Goal: Communication & Community: Share content

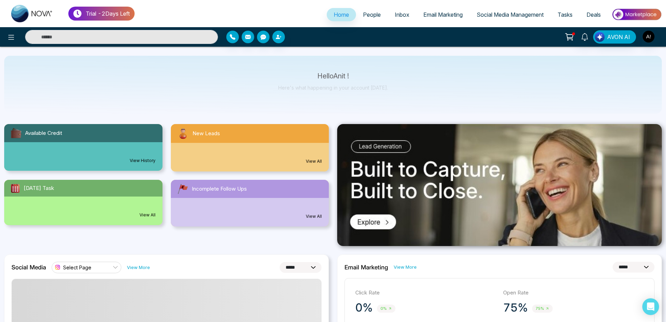
select select "*"
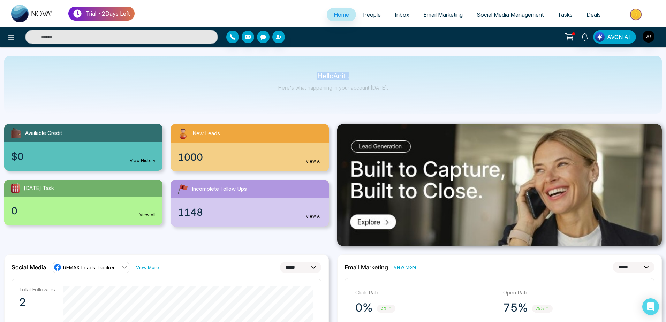
drag, startPoint x: 315, startPoint y: 74, endPoint x: 400, endPoint y: 83, distance: 85.2
click at [400, 83] on div "Hello Anit ! Here's what happening in your account [DATE]." at bounding box center [332, 85] width 657 height 58
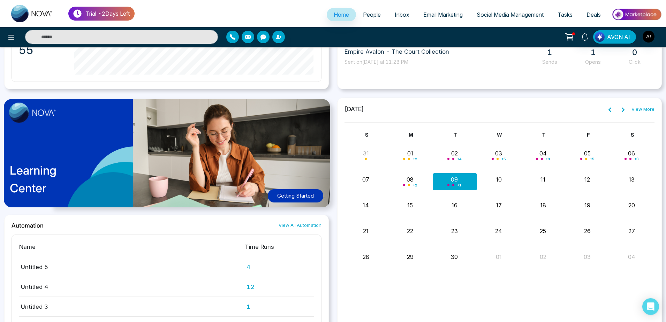
scroll to position [504, 0]
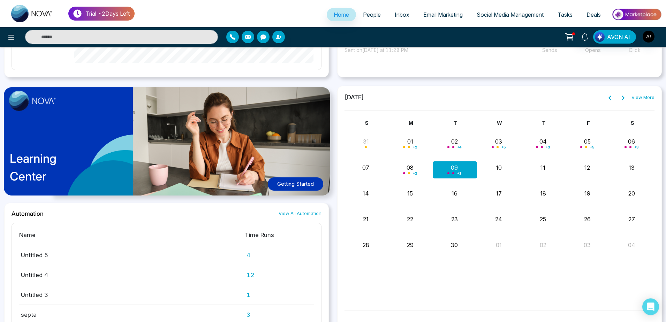
click at [251, 150] on div "Learning Center Getting Started" at bounding box center [166, 144] width 324 height 117
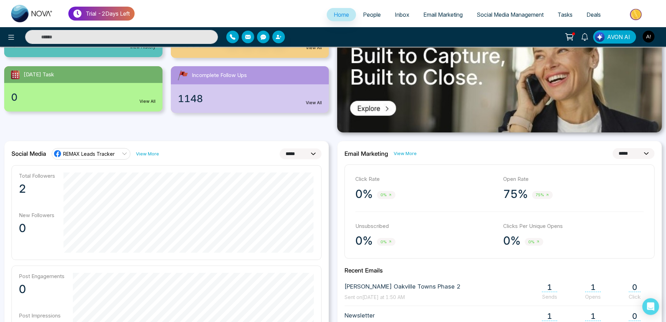
scroll to position [0, 0]
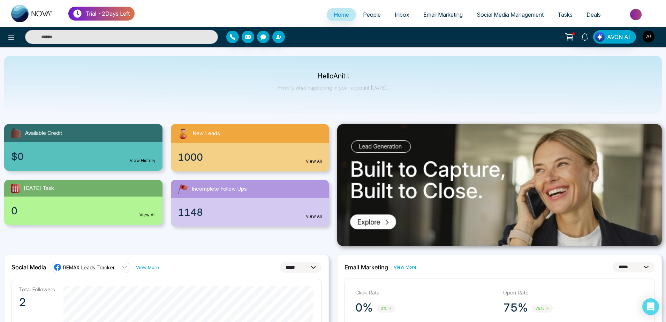
click at [649, 37] on img "button" at bounding box center [648, 37] width 12 height 12
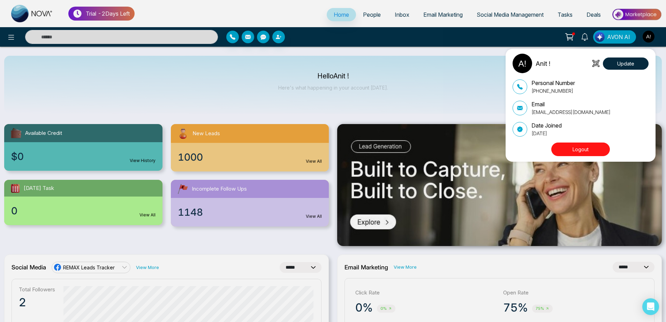
click at [337, 91] on div "Anit ! Update Personal Number [PHONE_NUMBER] Email [EMAIL_ADDRESS][DOMAIN_NAME]…" at bounding box center [333, 161] width 666 height 322
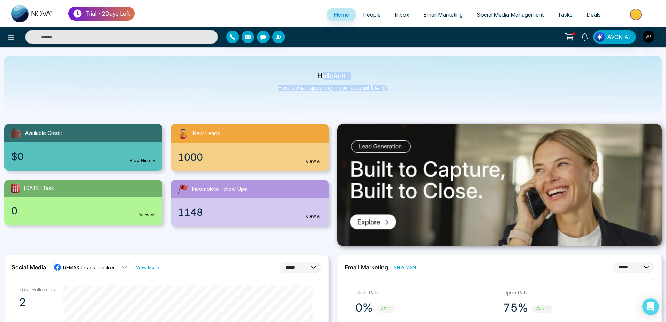
drag, startPoint x: 318, startPoint y: 74, endPoint x: 417, endPoint y: 107, distance: 103.7
click at [417, 107] on div "Hello Anit ! Here's what happening in your account [DATE]." at bounding box center [332, 85] width 657 height 58
drag, startPoint x: 310, startPoint y: 72, endPoint x: 408, endPoint y: 97, distance: 101.7
click at [408, 97] on div "Hello Anit ! Here's what happening in your account [DATE]." at bounding box center [332, 85] width 657 height 58
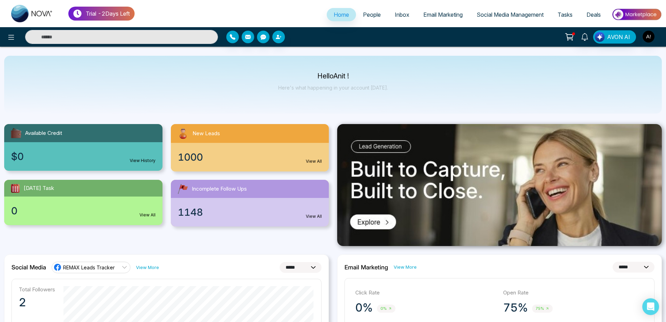
click at [408, 97] on div "Hello Anit ! Here's what happening in your account [DATE]." at bounding box center [332, 85] width 657 height 58
click at [322, 103] on div "Hello Anit ! Here's what happening in your account [DATE]." at bounding box center [332, 85] width 657 height 58
drag, startPoint x: 293, startPoint y: 72, endPoint x: 361, endPoint y: 105, distance: 75.6
click at [361, 105] on div "Hello Anit ! Here's what happening in your account [DATE]." at bounding box center [332, 85] width 657 height 58
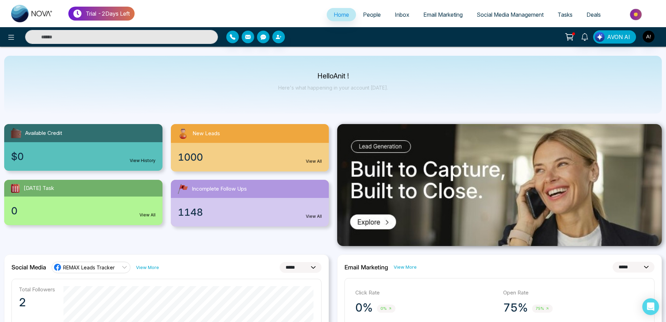
click at [229, 200] on div "1148 View All" at bounding box center [250, 212] width 158 height 29
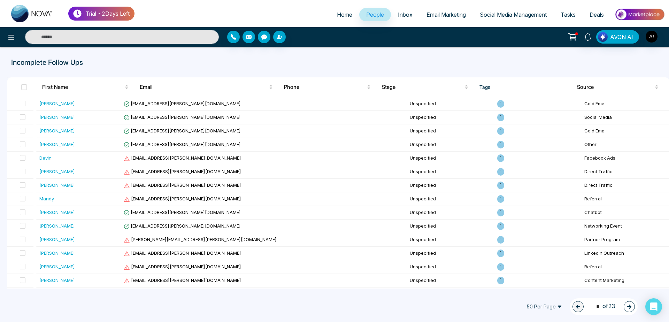
click at [343, 13] on span "Home" at bounding box center [344, 14] width 15 height 7
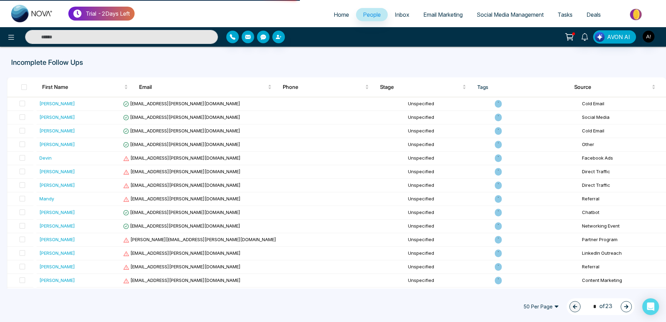
select select "*"
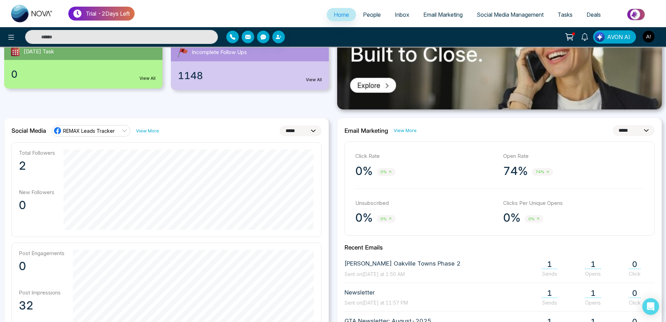
scroll to position [93, 0]
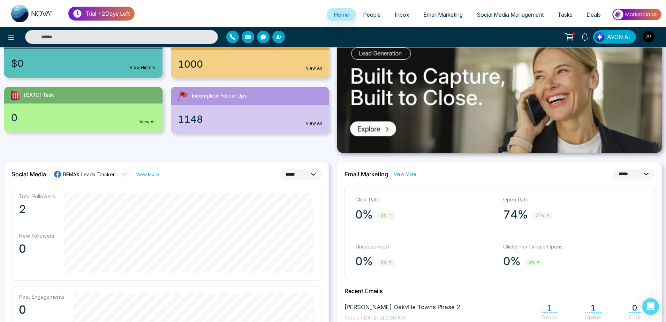
click at [367, 16] on span "People" at bounding box center [372, 14] width 18 height 7
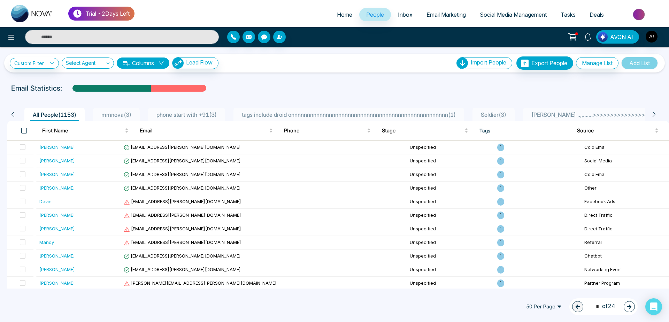
click at [25, 129] on span at bounding box center [24, 131] width 6 height 6
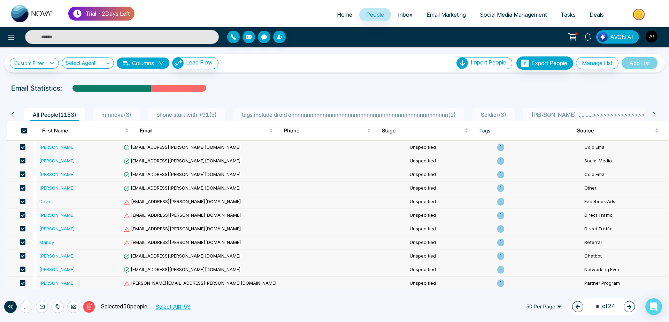
click at [185, 303] on button "Select All 1153" at bounding box center [173, 306] width 40 height 9
click at [31, 305] on button at bounding box center [26, 307] width 12 height 12
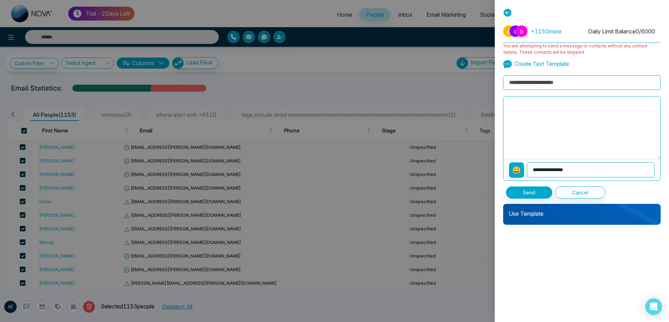
click at [40, 298] on div at bounding box center [334, 161] width 669 height 322
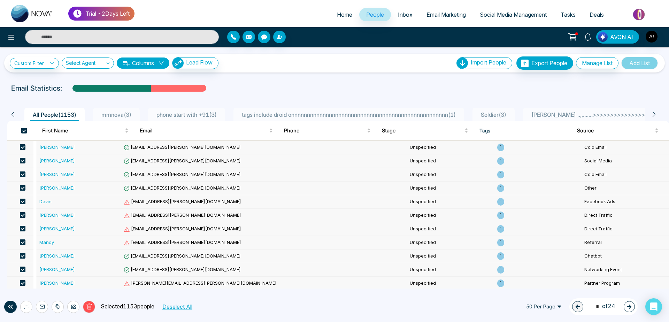
click at [23, 129] on span at bounding box center [24, 131] width 6 height 6
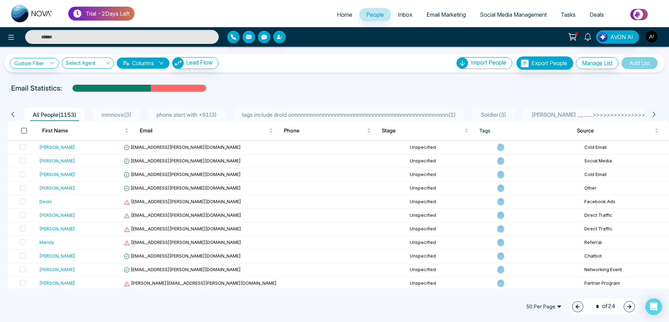
click at [23, 129] on span at bounding box center [24, 131] width 6 height 6
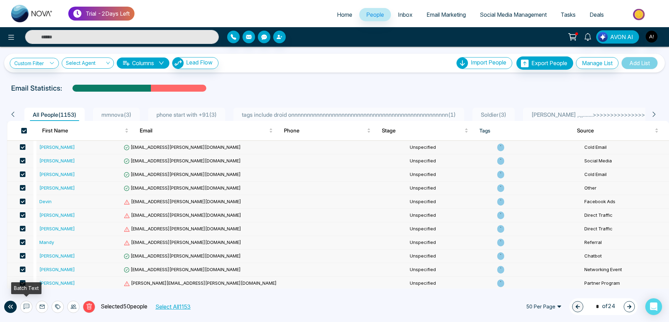
click at [26, 305] on icon at bounding box center [27, 307] width 6 height 6
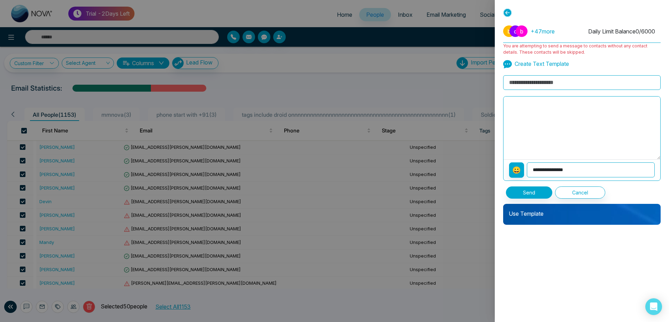
click at [196, 320] on div at bounding box center [334, 161] width 669 height 322
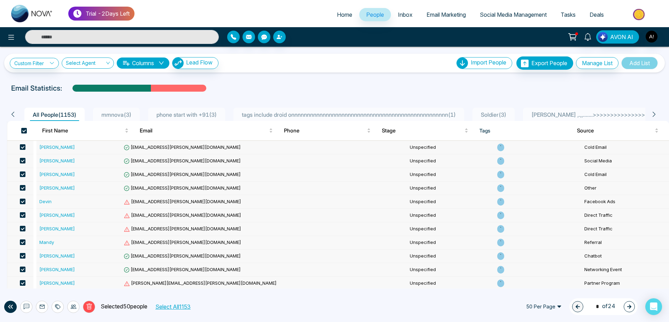
click at [189, 307] on button "Select All 1153" at bounding box center [173, 306] width 40 height 9
click at [26, 305] on icon at bounding box center [27, 307] width 6 height 6
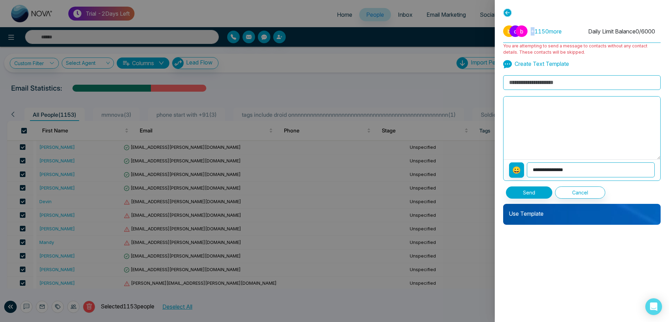
drag, startPoint x: 525, startPoint y: 29, endPoint x: 533, endPoint y: 31, distance: 7.6
click at [533, 31] on div "b d b + 1150 more" at bounding box center [536, 30] width 67 height 11
click at [584, 30] on div "b d b + 1150 more Daily Limit Balance 0 / 6000" at bounding box center [582, 31] width 158 height 23
click at [551, 205] on p "Use Template" at bounding box center [582, 211] width 158 height 14
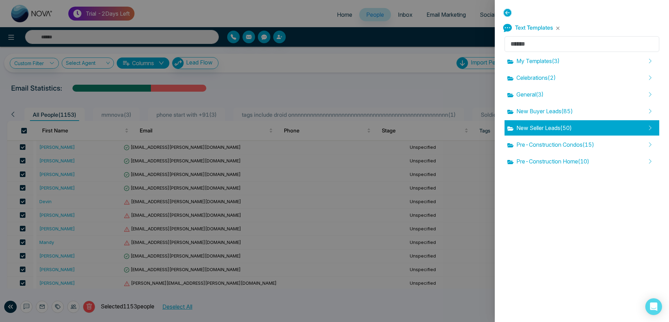
click at [546, 132] on span "New Seller Leads ( 50 )" at bounding box center [539, 128] width 64 height 8
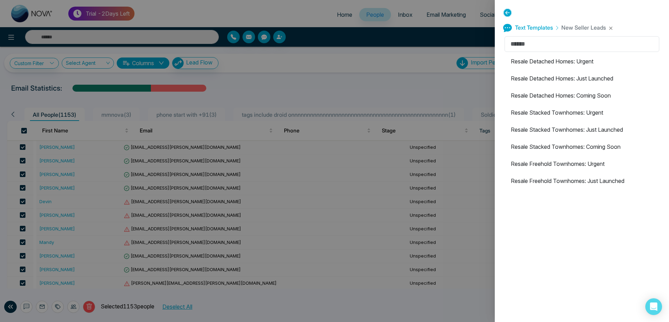
click at [546, 132] on li "Resale Stacked Townhomes: Just Launched" at bounding box center [582, 129] width 155 height 15
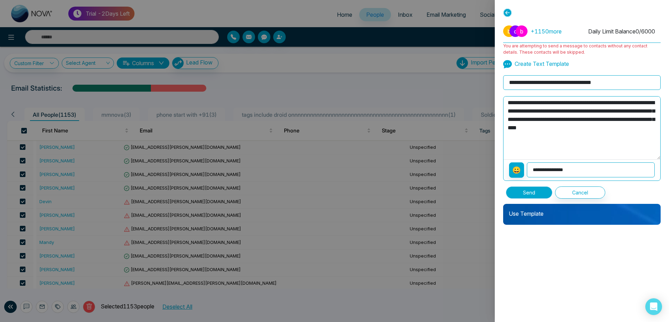
click at [531, 192] on button "Send" at bounding box center [529, 192] width 46 height 12
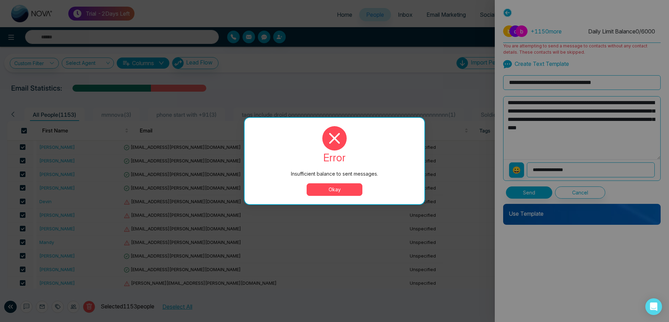
click at [321, 190] on button "Okay" at bounding box center [335, 189] width 56 height 13
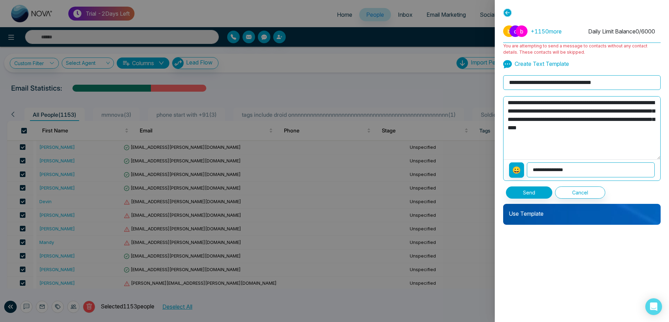
click at [505, 11] on icon at bounding box center [507, 12] width 9 height 9
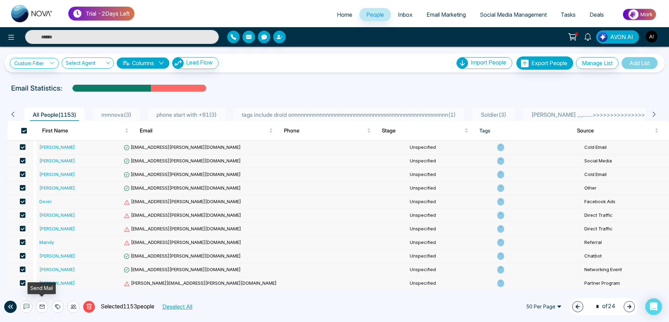
click at [38, 306] on button at bounding box center [42, 307] width 12 height 12
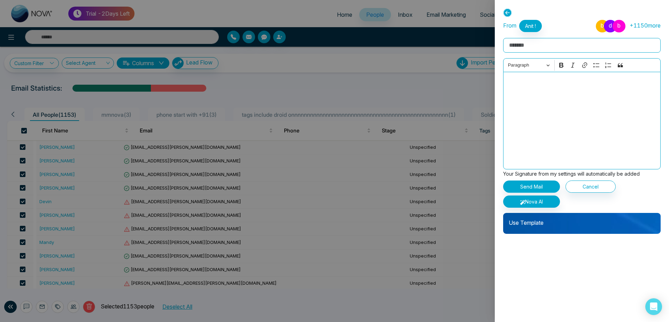
click at [89, 306] on div at bounding box center [334, 161] width 669 height 322
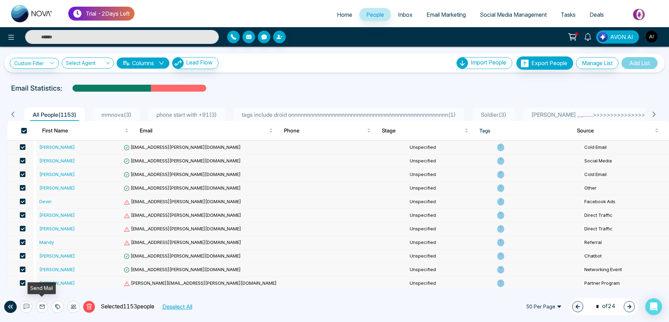
click at [41, 308] on icon at bounding box center [42, 307] width 6 height 6
